Goal: Communication & Community: Ask a question

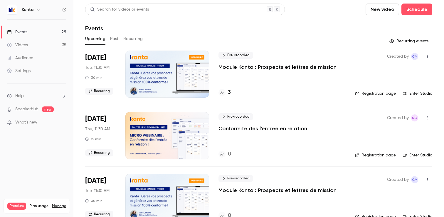
click at [120, 38] on div "Upcoming Past Recurring" at bounding box center [258, 38] width 347 height 9
click at [117, 38] on button "Past" at bounding box center [114, 38] width 9 height 9
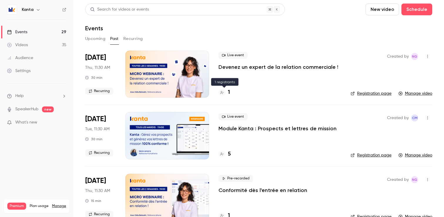
click at [223, 94] on icon at bounding box center [222, 93] width 4 height 4
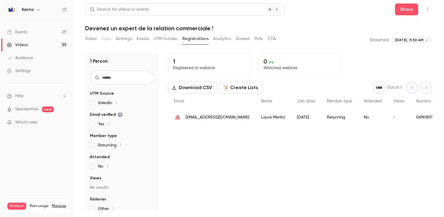
click at [126, 41] on button "Settings" at bounding box center [124, 38] width 16 height 9
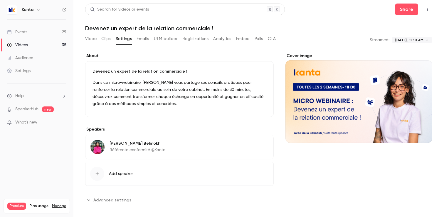
click at [427, 40] on body "**********" at bounding box center [222, 108] width 444 height 217
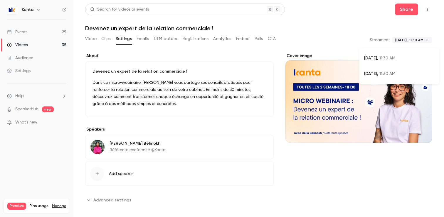
click at [341, 43] on div at bounding box center [222, 108] width 444 height 217
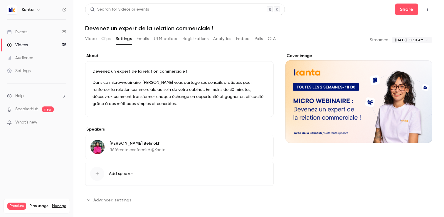
scroll to position [2, 0]
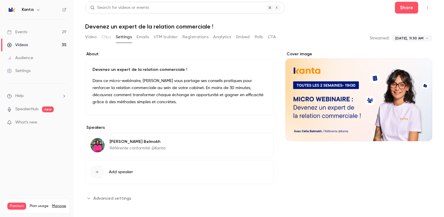
click at [93, 37] on button "Video" at bounding box center [90, 36] width 11 height 9
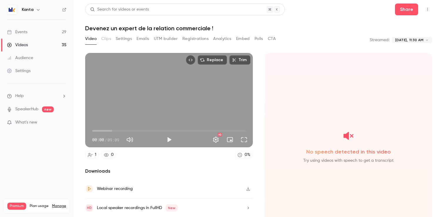
click at [125, 39] on button "Settings" at bounding box center [124, 38] width 16 height 9
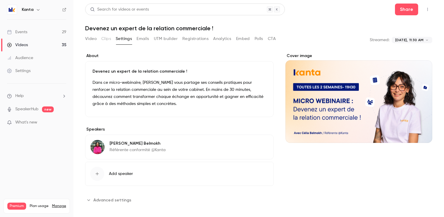
scroll to position [2, 0]
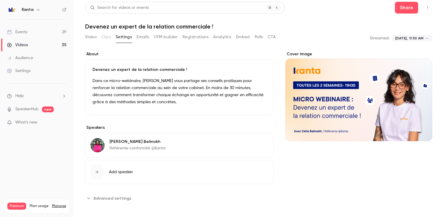
click at [190, 41] on button "Registrations" at bounding box center [196, 36] width 26 height 9
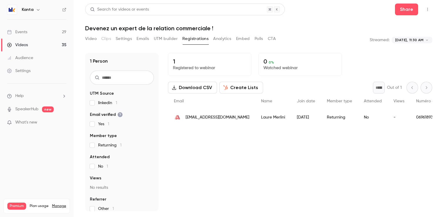
click at [167, 39] on button "UTM builder" at bounding box center [166, 38] width 24 height 9
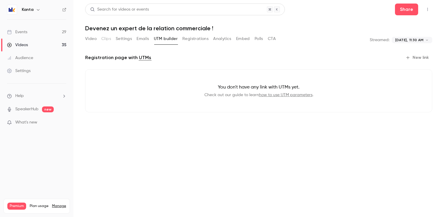
click at [221, 38] on button "Analytics" at bounding box center [222, 38] width 18 height 9
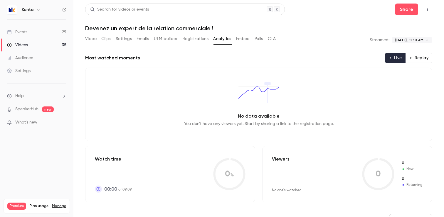
click at [248, 41] on button "Embed" at bounding box center [243, 38] width 14 height 9
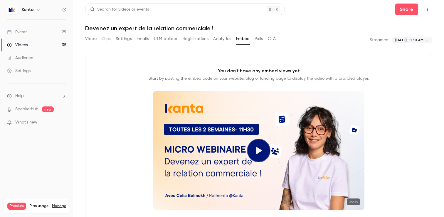
click at [260, 37] on button "Polls" at bounding box center [259, 38] width 9 height 9
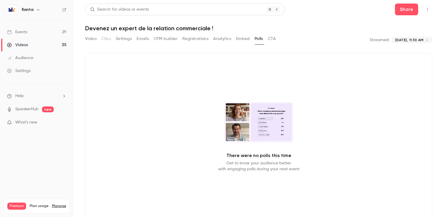
click at [275, 37] on button "CTA" at bounding box center [272, 38] width 8 height 9
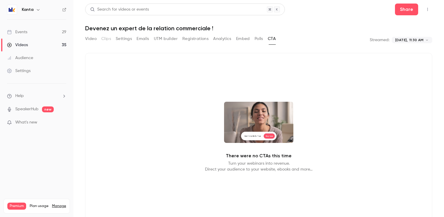
click at [96, 38] on button "Video" at bounding box center [90, 38] width 11 height 9
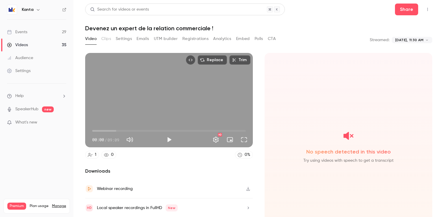
click at [128, 39] on button "Settings" at bounding box center [124, 38] width 16 height 9
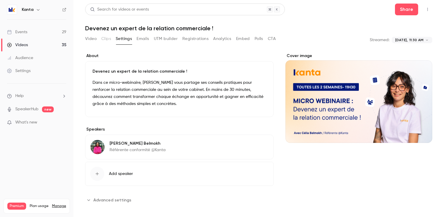
scroll to position [2, 0]
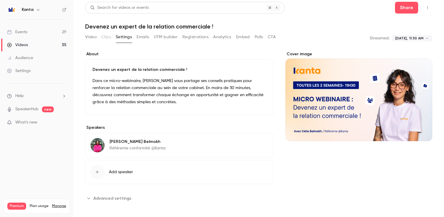
click at [112, 196] on span "Advanced settings" at bounding box center [112, 198] width 38 height 6
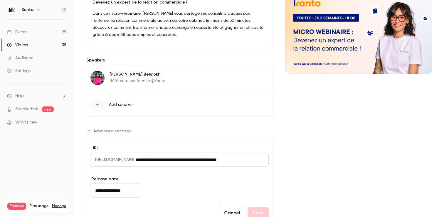
scroll to position [68, 0]
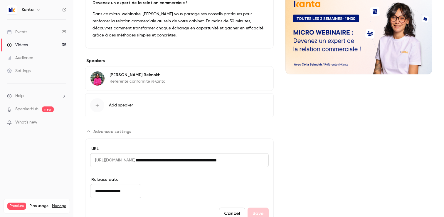
click at [125, 162] on span "[URL][DOMAIN_NAME]" at bounding box center [112, 160] width 45 height 14
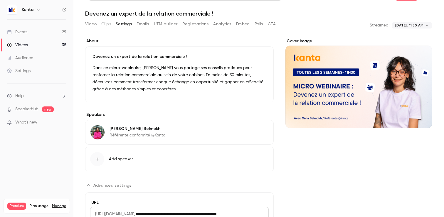
scroll to position [0, 0]
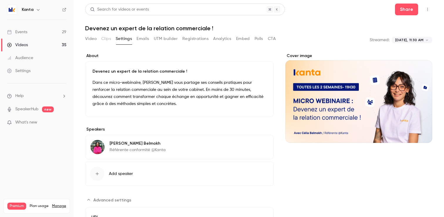
click at [86, 40] on button "Video" at bounding box center [90, 38] width 11 height 9
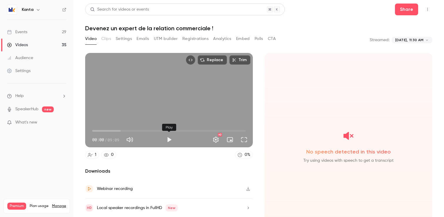
click at [166, 138] on button "Play" at bounding box center [169, 140] width 12 height 12
click at [168, 140] on button "Pause" at bounding box center [169, 140] width 12 height 12
click at [168, 140] on button "Play" at bounding box center [169, 140] width 12 height 12
click at [138, 130] on span "02:43" at bounding box center [169, 130] width 154 height 9
click at [190, 108] on div "Replace Trim 02:44 02:44 / 09:09 HD" at bounding box center [169, 100] width 168 height 94
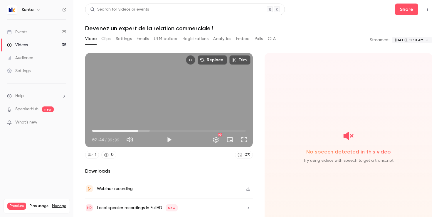
click at [190, 109] on div "Replace Trim 02:44 02:44 / 09:09 HD" at bounding box center [169, 100] width 168 height 94
click at [181, 129] on span "02:45" at bounding box center [169, 130] width 154 height 9
click at [212, 130] on span "05:21" at bounding box center [169, 130] width 154 height 9
click at [226, 104] on div "Replace Trim 07:08 07:08 / 09:09 HD" at bounding box center [169, 100] width 168 height 94
type input "*****"
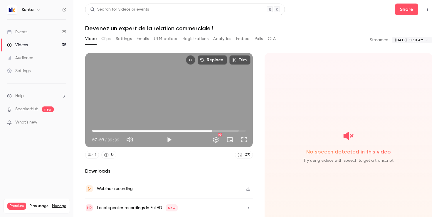
click at [88, 38] on button "Video" at bounding box center [90, 38] width 11 height 9
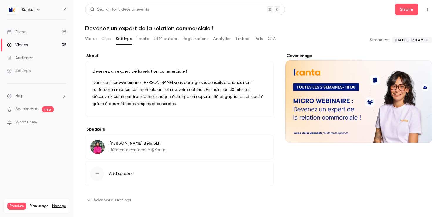
click at [430, 11] on icon "Top Bar Actions" at bounding box center [428, 9] width 5 height 4
click at [269, 53] on div at bounding box center [222, 108] width 444 height 217
click at [91, 41] on button "Video" at bounding box center [90, 38] width 11 height 9
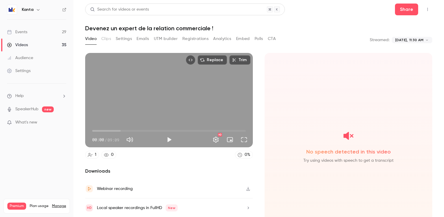
click at [93, 156] on link "1" at bounding box center [92, 155] width 14 height 8
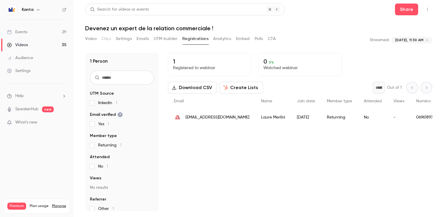
click at [218, 43] on button "Analytics" at bounding box center [222, 38] width 18 height 9
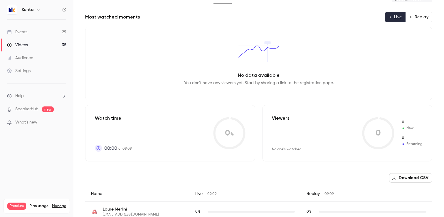
scroll to position [50, 0]
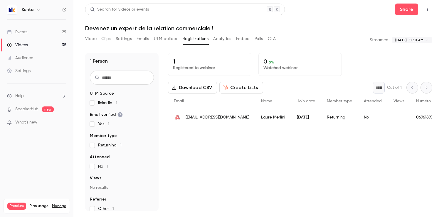
click at [89, 38] on button "Video" at bounding box center [90, 38] width 11 height 9
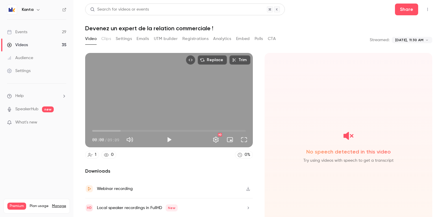
click at [198, 42] on button "Registrations" at bounding box center [196, 38] width 26 height 9
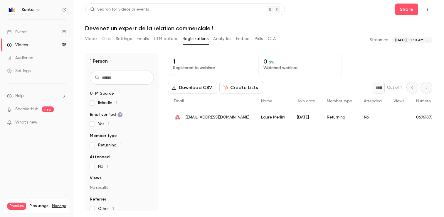
click at [172, 38] on button "UTM builder" at bounding box center [166, 38] width 24 height 9
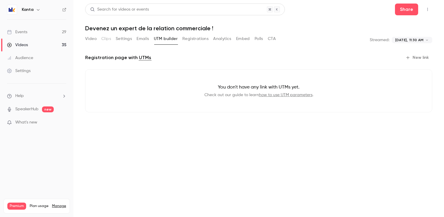
click at [426, 9] on icon "Top Bar Actions" at bounding box center [428, 9] width 5 height 4
click at [311, 41] on div at bounding box center [222, 108] width 444 height 217
click at [246, 37] on button "Embed" at bounding box center [243, 38] width 14 height 9
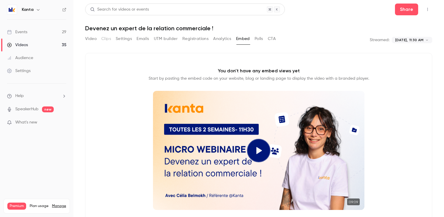
click at [220, 38] on button "Analytics" at bounding box center [222, 38] width 18 height 9
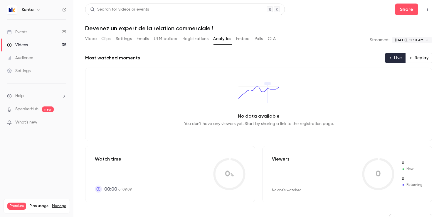
click at [201, 38] on button "Registrations" at bounding box center [196, 38] width 26 height 9
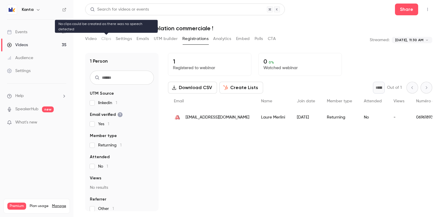
click at [96, 40] on button "Video" at bounding box center [90, 38] width 11 height 9
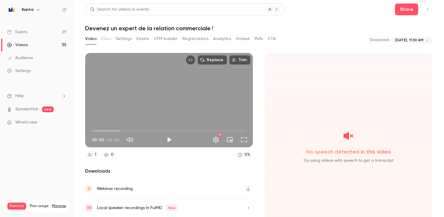
click at [32, 125] on span "What's new" at bounding box center [26, 122] width 22 height 6
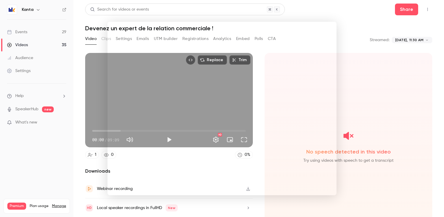
click at [364, 32] on div at bounding box center [222, 108] width 444 height 217
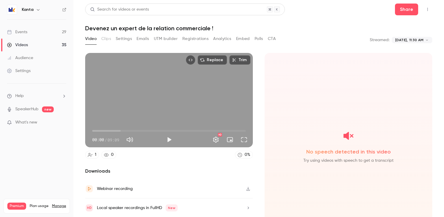
click at [27, 94] on li "Help" at bounding box center [36, 96] width 59 height 6
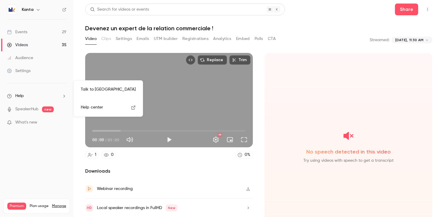
click at [96, 91] on link "Talk to [GEOGRAPHIC_DATA]" at bounding box center [108, 90] width 64 height 16
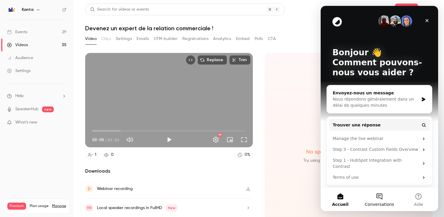
click at [380, 203] on span "Conversations" at bounding box center [379, 204] width 29 height 4
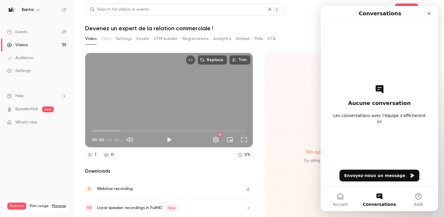
click at [293, 47] on div "Replace Trim 00:00 00:00 / 09:09 HD 1 0 0 % Downloads Webinar recording Local s…" at bounding box center [258, 124] width 347 height 156
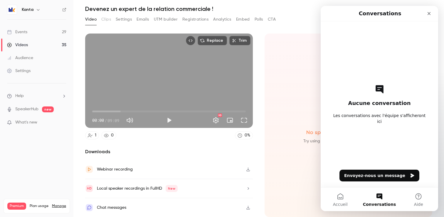
scroll to position [1, 0]
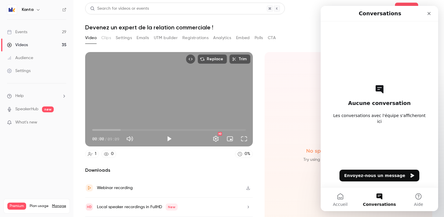
click at [220, 61] on button "Replace" at bounding box center [212, 58] width 29 height 9
click at [429, 14] on icon "Fermer" at bounding box center [429, 13] width 5 height 5
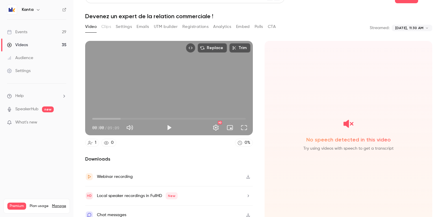
scroll to position [19, 0]
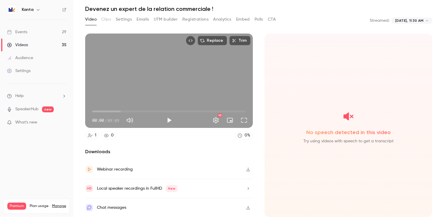
click at [243, 19] on button "Embed" at bounding box center [243, 19] width 14 height 9
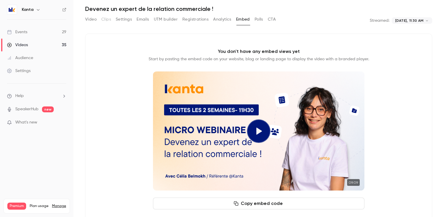
click at [259, 19] on button "Polls" at bounding box center [259, 19] width 9 height 9
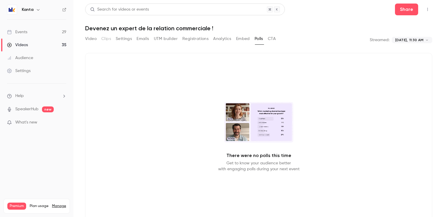
click at [95, 41] on button "Video" at bounding box center [90, 38] width 11 height 9
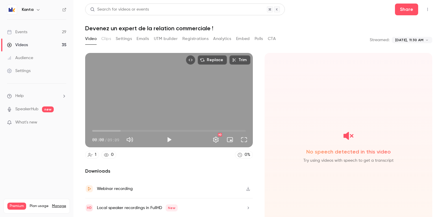
click at [50, 151] on nav "Kanta Events 29 Videos 35 Audience Settings Help SpeakerHub new What's new Prem…" at bounding box center [36, 108] width 73 height 217
click at [44, 102] on ul "Help SpeakerHub new What's new" at bounding box center [36, 109] width 73 height 53
click at [41, 95] on li "Help" at bounding box center [36, 96] width 59 height 6
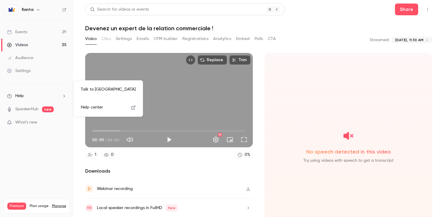
click at [93, 91] on link "Talk to [GEOGRAPHIC_DATA]" at bounding box center [108, 90] width 64 height 16
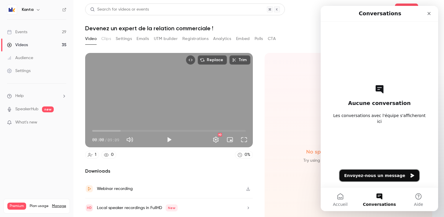
click at [365, 176] on button "Envoyez-nous un message" at bounding box center [380, 176] width 80 height 12
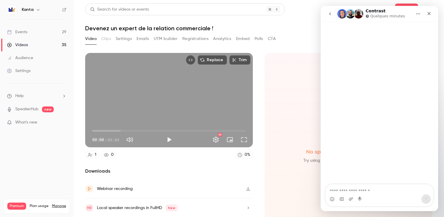
click at [352, 193] on textarea "Envoyer un message..." at bounding box center [380, 189] width 108 height 10
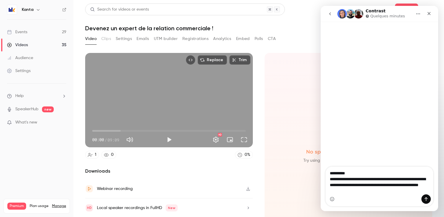
drag, startPoint x: 383, startPoint y: 190, endPoint x: 348, endPoint y: 190, distance: 35.0
click at [348, 190] on textarea "**********" at bounding box center [380, 181] width 108 height 28
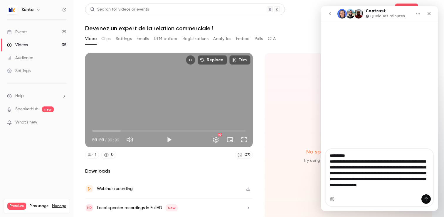
scroll to position [1, 0]
click at [361, 166] on textarea "**********" at bounding box center [380, 172] width 108 height 46
click at [428, 171] on textarea "**********" at bounding box center [380, 172] width 108 height 46
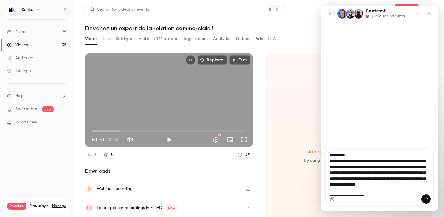
click at [430, 172] on textarea "**********" at bounding box center [380, 172] width 108 height 46
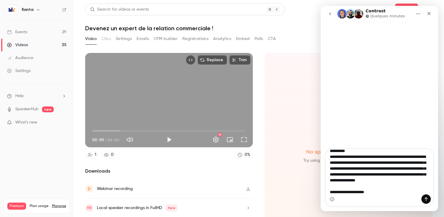
type textarea "**********"
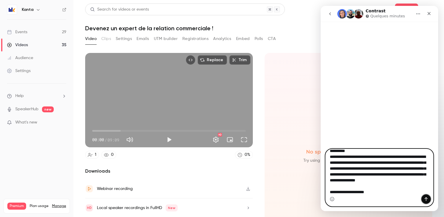
click at [427, 201] on icon "Envoyer un message…" at bounding box center [426, 199] width 5 height 5
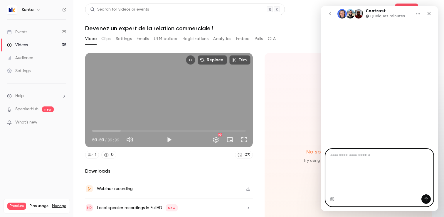
scroll to position [0, 0]
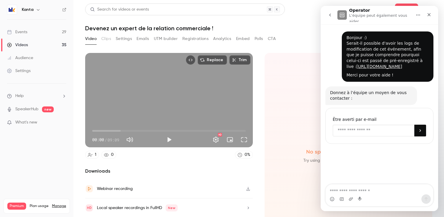
click at [354, 136] on input "Enter your email" at bounding box center [374, 131] width 82 height 12
type input "**********"
click at [427, 144] on div "**********" at bounding box center [380, 126] width 108 height 36
click at [416, 136] on button "Soumettre" at bounding box center [421, 131] width 12 height 12
